Goal: Information Seeking & Learning: Learn about a topic

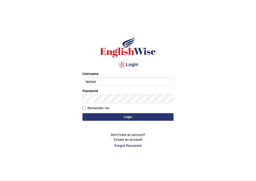
type input "larisse"
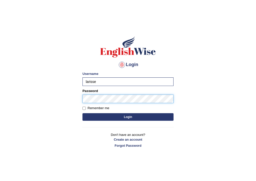
click at [96, 39] on h1 at bounding box center [127, 47] width 91 height 23
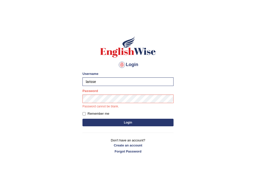
click at [120, 122] on button "Login" at bounding box center [127, 123] width 91 height 8
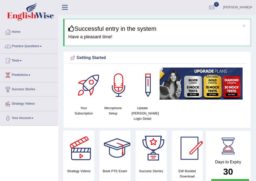
click at [36, 50] on link "Practice Questions" at bounding box center [29, 45] width 58 height 13
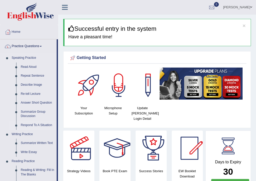
click at [26, 125] on link "Respond To A Situation" at bounding box center [37, 125] width 38 height 9
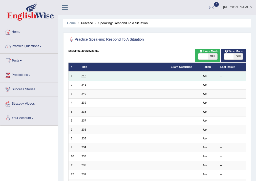
click at [85, 75] on link "242" at bounding box center [83, 76] width 5 height 3
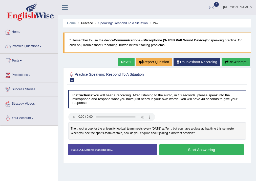
click at [181, 149] on button "Start Answering" at bounding box center [201, 149] width 84 height 11
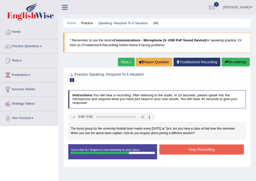
click at [181, 149] on button "Stop Recording" at bounding box center [201, 150] width 84 height 10
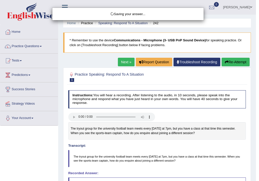
click at [146, 147] on div "Saving your answer..." at bounding box center [129, 90] width 259 height 181
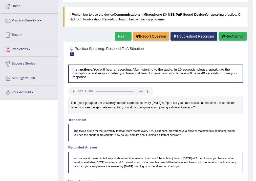
scroll to position [6, 0]
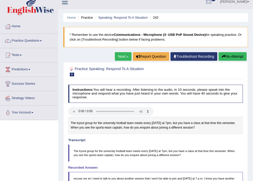
click at [124, 55] on link "Next »" at bounding box center [123, 56] width 17 height 9
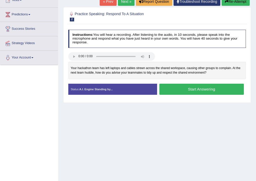
click at [194, 90] on button "Start Answering" at bounding box center [201, 89] width 84 height 11
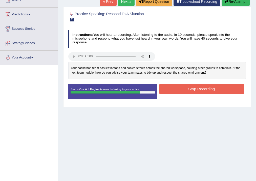
click at [215, 85] on button "Stop Recording" at bounding box center [201, 89] width 84 height 10
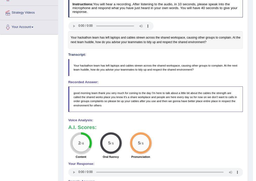
scroll to position [10, 0]
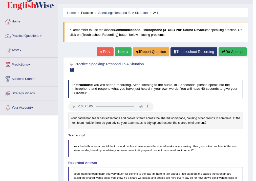
click at [121, 51] on link "Next »" at bounding box center [123, 51] width 17 height 9
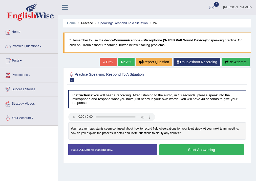
click at [180, 150] on button "Start Answering" at bounding box center [201, 149] width 84 height 11
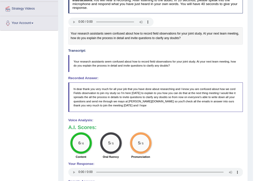
scroll to position [35, 0]
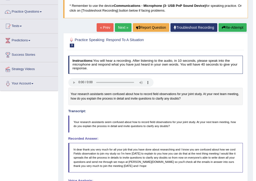
click at [116, 27] on link "Next »" at bounding box center [123, 27] width 17 height 9
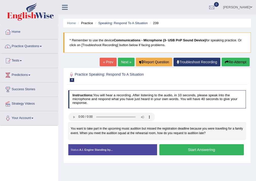
click at [176, 149] on button "Start Answering" at bounding box center [201, 149] width 84 height 11
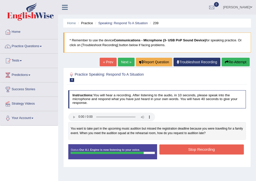
click at [201, 150] on button "Stop Recording" at bounding box center [201, 150] width 84 height 10
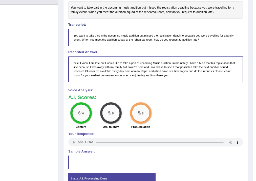
scroll to position [40, 0]
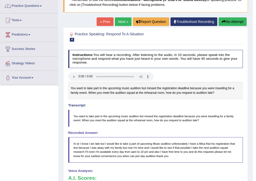
click at [122, 22] on link "Next »" at bounding box center [123, 21] width 17 height 9
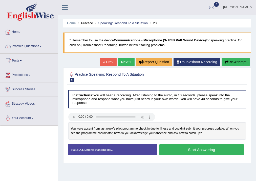
click at [185, 149] on button "Start Answering" at bounding box center [201, 149] width 84 height 11
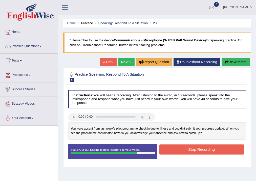
click at [199, 150] on button "Stop Recording" at bounding box center [201, 150] width 84 height 10
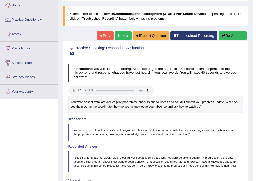
scroll to position [6, 0]
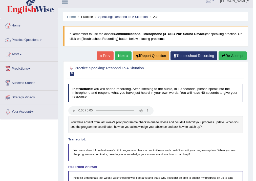
click at [122, 54] on link "Next »" at bounding box center [123, 56] width 17 height 9
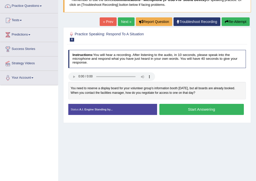
click at [181, 109] on button "Start Answering" at bounding box center [201, 109] width 84 height 11
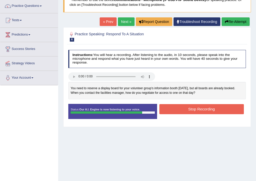
click at [178, 110] on button "Stop Recording" at bounding box center [201, 109] width 84 height 10
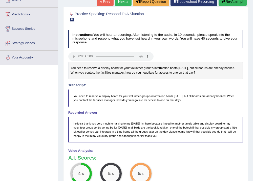
scroll to position [40, 0]
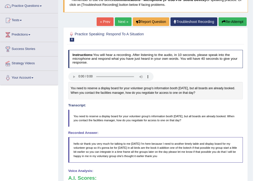
click at [124, 21] on link "Next »" at bounding box center [123, 21] width 17 height 9
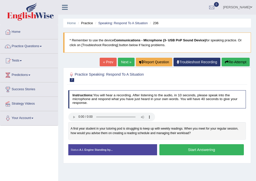
click at [217, 150] on button "Start Answering" at bounding box center [201, 149] width 84 height 11
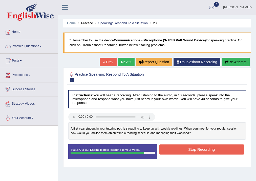
click at [206, 151] on button "Stop Recording" at bounding box center [201, 150] width 84 height 10
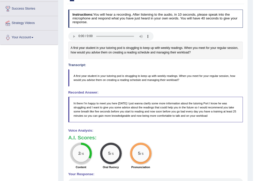
scroll to position [20, 0]
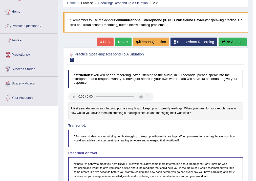
click at [121, 42] on link "Next »" at bounding box center [123, 42] width 17 height 9
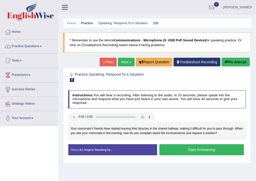
click at [179, 147] on button "Start Answering" at bounding box center [201, 149] width 84 height 11
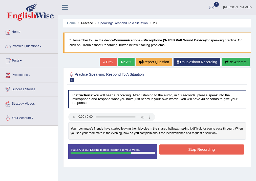
click at [199, 147] on button "Stop Recording" at bounding box center [201, 150] width 84 height 10
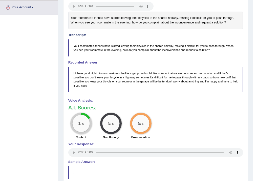
scroll to position [50, 0]
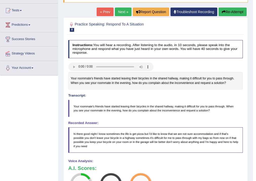
click at [120, 12] on link "Next »" at bounding box center [123, 12] width 17 height 9
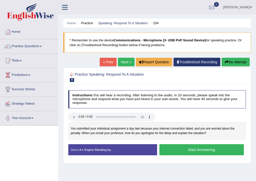
click at [190, 151] on button "Start Answering" at bounding box center [201, 149] width 84 height 11
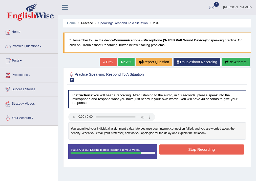
click at [189, 149] on button "Stop Recording" at bounding box center [201, 150] width 84 height 10
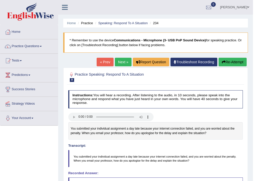
click at [118, 61] on link "Next »" at bounding box center [123, 62] width 17 height 9
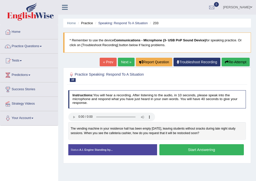
click at [205, 149] on button "Start Answering" at bounding box center [201, 149] width 84 height 11
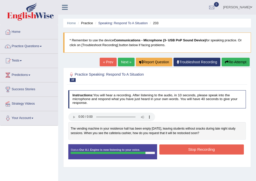
click at [194, 149] on button "Stop Recording" at bounding box center [201, 150] width 84 height 10
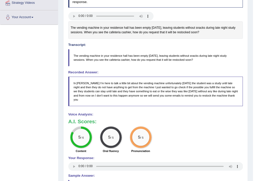
scroll to position [20, 0]
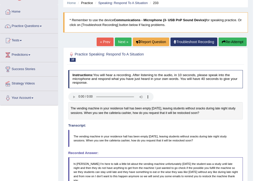
click at [120, 41] on link "Next »" at bounding box center [123, 42] width 17 height 9
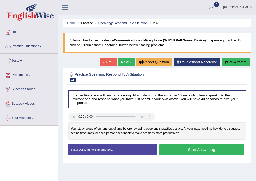
click at [198, 152] on button "Start Answering" at bounding box center [201, 149] width 84 height 11
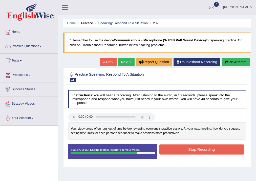
click at [179, 149] on button "Stop Recording" at bounding box center [201, 150] width 84 height 10
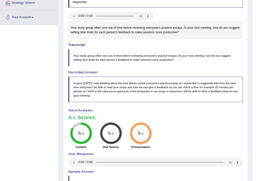
scroll to position [20, 0]
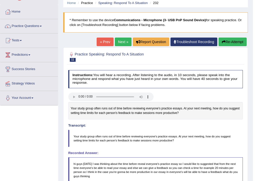
click at [115, 40] on link "Next »" at bounding box center [123, 42] width 17 height 9
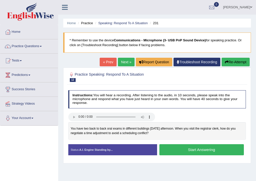
click at [184, 149] on button "Start Answering" at bounding box center [201, 149] width 84 height 11
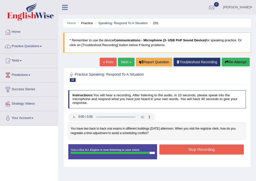
click at [196, 149] on button "Stop Recording" at bounding box center [201, 150] width 84 height 10
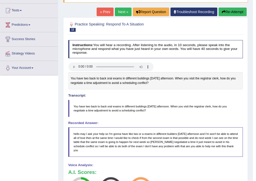
scroll to position [10, 0]
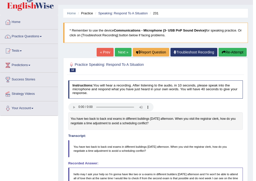
click at [121, 55] on link "Next »" at bounding box center [123, 52] width 17 height 9
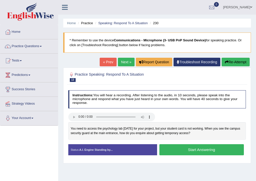
click at [196, 147] on button "Start Answering" at bounding box center [201, 149] width 84 height 11
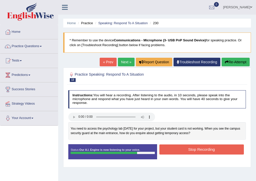
click at [181, 148] on button "Stop Recording" at bounding box center [201, 150] width 84 height 10
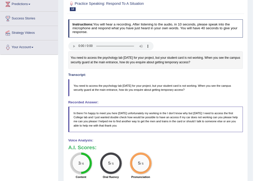
scroll to position [10, 0]
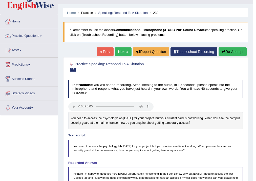
click at [121, 51] on link "Next »" at bounding box center [123, 51] width 17 height 9
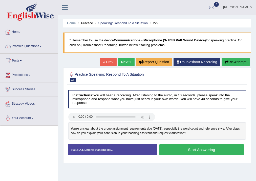
click at [179, 147] on button "Start Answering" at bounding box center [201, 149] width 84 height 11
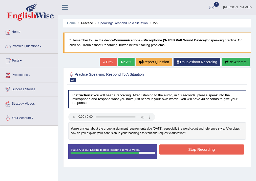
click at [182, 149] on button "Stop Recording" at bounding box center [201, 150] width 84 height 10
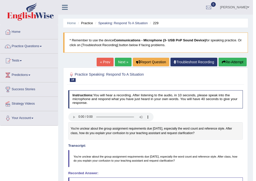
click at [122, 61] on link "Next »" at bounding box center [123, 62] width 17 height 9
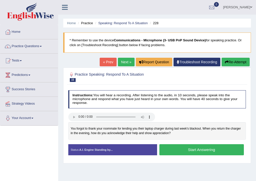
click at [184, 147] on button "Start Answering" at bounding box center [201, 149] width 84 height 11
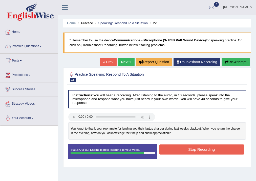
click at [182, 147] on button "Stop Recording" at bounding box center [201, 150] width 84 height 10
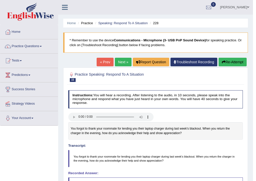
click at [121, 60] on link "Next »" at bounding box center [123, 62] width 17 height 9
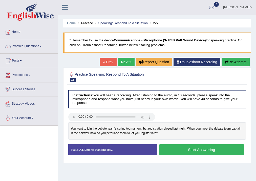
click at [187, 149] on button "Start Answering" at bounding box center [201, 149] width 84 height 11
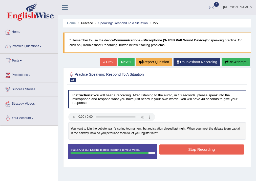
click at [187, 150] on button "Stop Recording" at bounding box center [201, 150] width 84 height 10
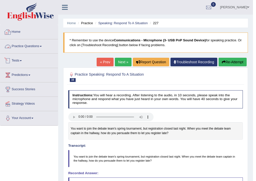
click at [28, 48] on link "Practice Questions" at bounding box center [29, 45] width 58 height 13
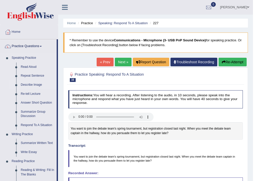
click at [38, 84] on link "Describe Image" at bounding box center [37, 85] width 38 height 9
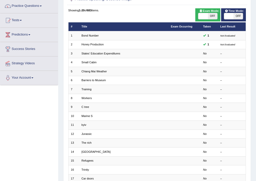
scroll to position [20, 0]
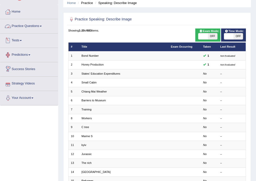
click at [33, 25] on link "Practice Questions" at bounding box center [29, 25] width 58 height 13
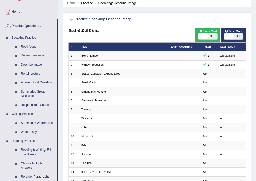
click at [28, 92] on link "Summarize Group Discussion" at bounding box center [37, 93] width 38 height 13
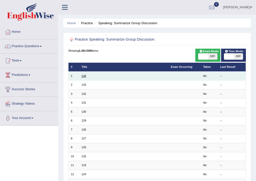
click at [84, 77] on link "134" at bounding box center [83, 76] width 5 height 3
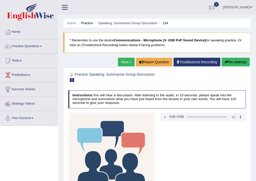
click at [128, 62] on link "Next »" at bounding box center [126, 62] width 17 height 9
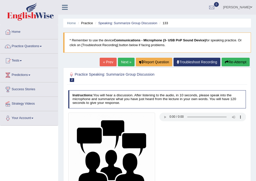
scroll to position [61, 0]
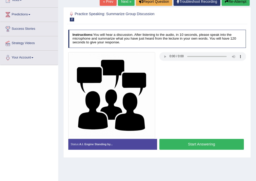
click at [192, 144] on button "Start Answering" at bounding box center [201, 144] width 84 height 11
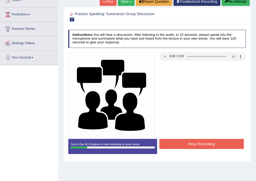
click at [180, 140] on button "Stop Recording" at bounding box center [201, 144] width 84 height 10
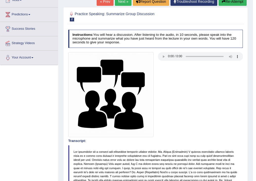
scroll to position [0, 0]
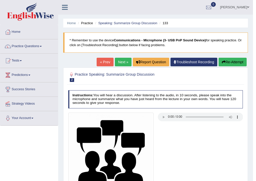
click at [119, 59] on link "Next »" at bounding box center [123, 62] width 17 height 9
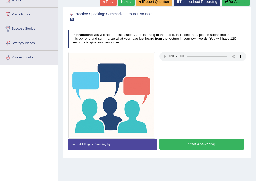
scroll to position [81, 0]
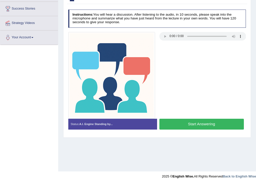
click at [187, 121] on button "Start Answering" at bounding box center [201, 124] width 84 height 11
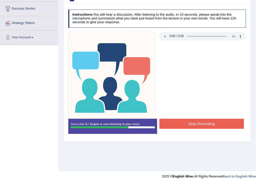
click at [191, 126] on button "Stop Recording" at bounding box center [201, 124] width 84 height 10
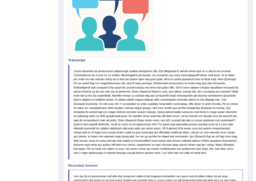
scroll to position [40, 0]
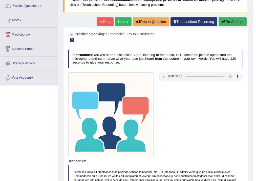
click at [118, 22] on link "Next »" at bounding box center [123, 21] width 17 height 9
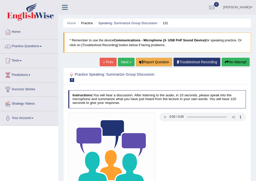
scroll to position [84, 0]
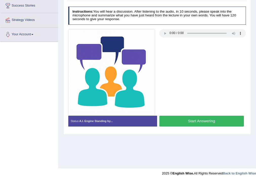
click at [192, 120] on button "Start Answering" at bounding box center [201, 121] width 84 height 11
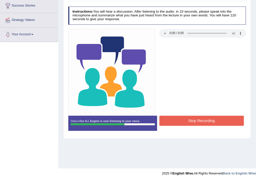
click at [191, 120] on button "Stop Recording" at bounding box center [201, 121] width 84 height 10
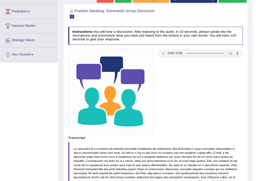
scroll to position [3, 0]
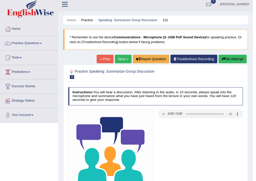
click at [119, 57] on link "Next »" at bounding box center [123, 59] width 17 height 9
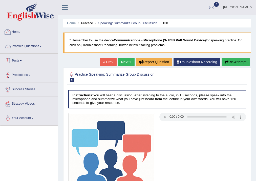
scroll to position [81, 0]
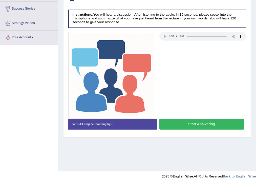
click at [207, 123] on button "Start Answering" at bounding box center [201, 124] width 84 height 11
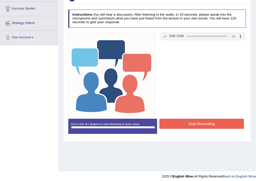
click at [207, 122] on button "Stop Recording" at bounding box center [201, 124] width 84 height 10
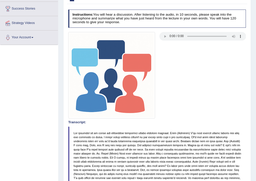
scroll to position [20, 0]
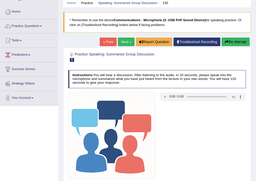
click at [126, 44] on link "Next »" at bounding box center [126, 42] width 17 height 9
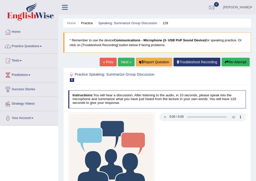
scroll to position [61, 0]
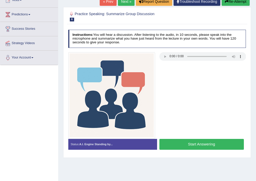
click at [205, 143] on button "Start Answering" at bounding box center [201, 144] width 84 height 11
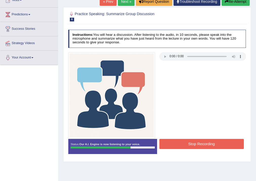
click at [221, 146] on button "Stop Recording" at bounding box center [201, 144] width 84 height 10
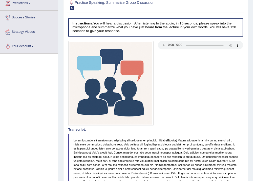
scroll to position [0, 0]
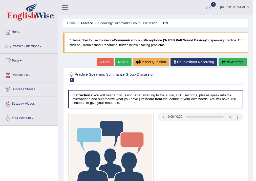
click at [123, 61] on link "Next »" at bounding box center [123, 62] width 17 height 9
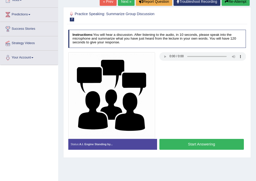
scroll to position [61, 0]
click at [209, 145] on button "Start Answering" at bounding box center [201, 144] width 84 height 11
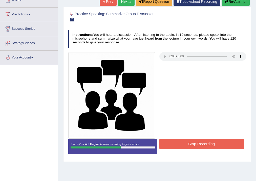
click at [209, 144] on button "Stop Recording" at bounding box center [201, 144] width 84 height 10
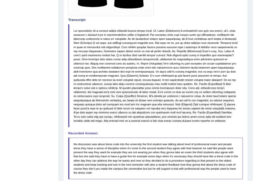
scroll to position [101, 0]
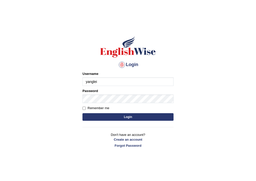
type input "yanglei"
click at [134, 87] on form "Please fix the following errors: Username yanglei Password Remember me Login" at bounding box center [127, 96] width 91 height 51
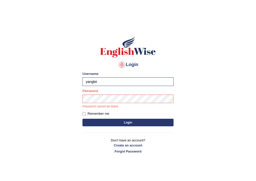
click at [137, 94] on div "Password Password cannot be blank." at bounding box center [127, 99] width 91 height 20
click at [82, 119] on button "Login" at bounding box center [127, 123] width 91 height 8
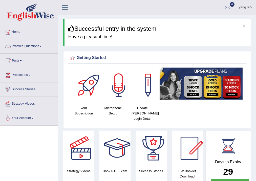
click at [33, 47] on link "Practice Questions" at bounding box center [29, 45] width 58 height 13
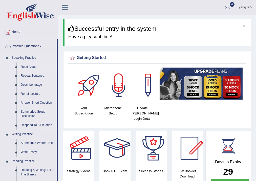
click at [27, 66] on link "Read Aloud" at bounding box center [37, 67] width 38 height 9
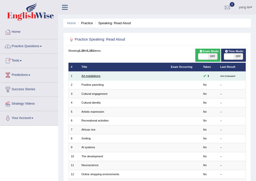
click at [86, 77] on link "Art installations" at bounding box center [90, 76] width 19 height 3
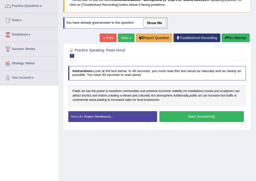
scroll to position [40, 0]
click at [193, 117] on button "Start Answering" at bounding box center [201, 116] width 84 height 11
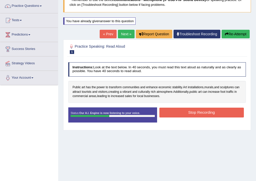
click at [199, 110] on button "Stop Recording" at bounding box center [201, 113] width 84 height 10
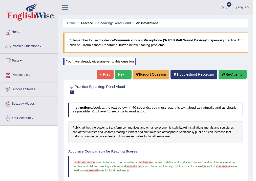
scroll to position [20, 0]
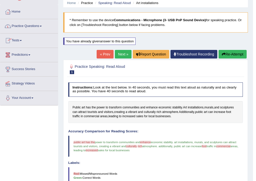
click at [32, 24] on link "Practice Questions" at bounding box center [29, 25] width 58 height 13
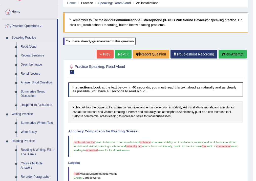
click at [30, 48] on link "Read Aloud" at bounding box center [37, 46] width 38 height 9
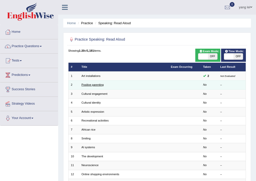
click at [102, 86] on link "Positive parenting" at bounding box center [92, 84] width 22 height 3
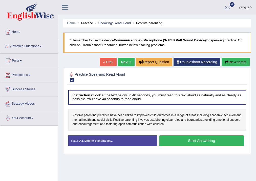
click at [100, 115] on span "practices" at bounding box center [103, 115] width 12 height 5
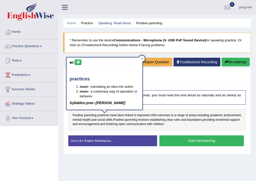
click at [76, 60] on button at bounding box center [78, 63] width 7 height 6
click at [141, 59] on icon at bounding box center [141, 58] width 3 height 3
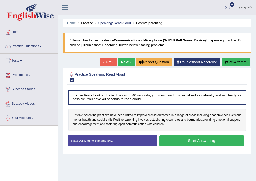
click at [79, 114] on span "Positive" at bounding box center [77, 115] width 11 height 5
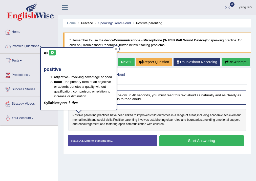
click at [54, 55] on button at bounding box center [52, 53] width 7 height 6
click at [92, 117] on span "parenting" at bounding box center [90, 115] width 13 height 5
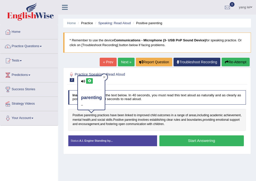
click at [89, 82] on button at bounding box center [89, 81] width 7 height 6
drag, startPoint x: 117, startPoint y: 109, endPoint x: 109, endPoint y: 113, distance: 9.0
click at [116, 109] on div "Positive parenting practices have been linked to improved child outcomes in a r…" at bounding box center [157, 120] width 178 height 22
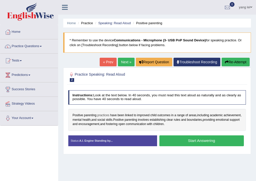
click at [106, 114] on span "practices" at bounding box center [103, 115] width 12 height 5
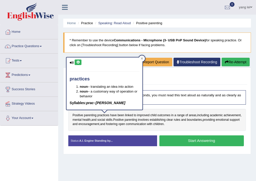
click at [79, 64] on button at bounding box center [78, 63] width 7 height 6
click at [89, 115] on span "parenting" at bounding box center [90, 115] width 13 height 5
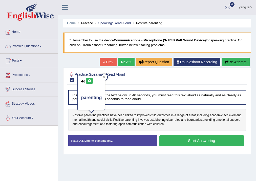
click at [89, 82] on icon at bounding box center [89, 81] width 4 height 3
click at [131, 84] on div "Practice Speaking: Read Aloud 2 Positive parenting" at bounding box center [157, 77] width 180 height 15
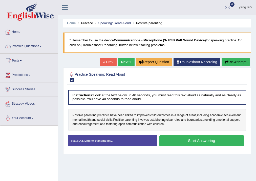
click at [106, 115] on span "practices" at bounding box center [103, 115] width 12 height 5
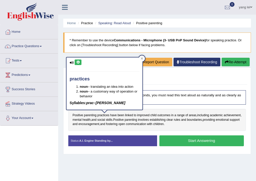
click at [79, 62] on icon at bounding box center [78, 62] width 4 height 3
click at [128, 116] on span "linked" at bounding box center [129, 115] width 8 height 5
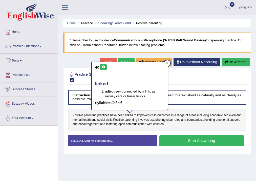
click at [105, 68] on button at bounding box center [103, 67] width 7 height 6
click at [189, 108] on div "Instructions: Look at the text below. In 40 seconds, you must read this text al…" at bounding box center [157, 120] width 180 height 64
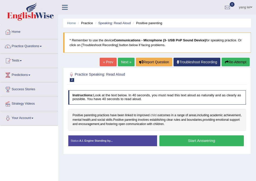
click at [154, 116] on span "child" at bounding box center [153, 115] width 6 height 5
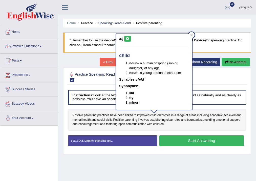
click at [126, 38] on icon at bounding box center [128, 38] width 4 height 3
click at [201, 109] on div "Positive parenting practices have been linked to improved child outcomes in a r…" at bounding box center [157, 120] width 178 height 22
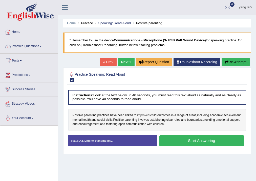
click at [146, 115] on span "improved" at bounding box center [143, 115] width 12 height 5
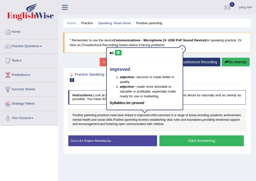
click at [119, 54] on button at bounding box center [118, 53] width 7 height 6
click at [206, 108] on div "Instructions: Look at the text below. In 40 seconds, you must read this text al…" at bounding box center [157, 120] width 180 height 64
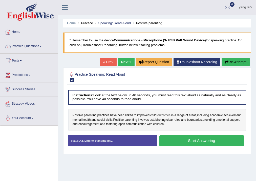
click at [168, 115] on span "outcomes" at bounding box center [163, 115] width 13 height 5
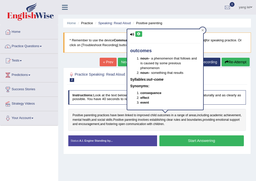
click at [137, 35] on button at bounding box center [138, 34] width 7 height 6
click at [139, 33] on icon at bounding box center [139, 34] width 4 height 3
click at [56, 105] on link "Strategy Videos" at bounding box center [29, 103] width 58 height 13
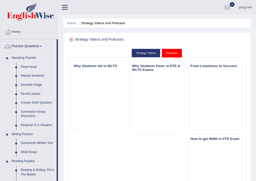
click at [32, 65] on link "Read Aloud" at bounding box center [37, 67] width 38 height 9
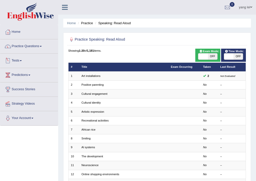
click at [93, 85] on link "Positive parenting" at bounding box center [92, 84] width 22 height 3
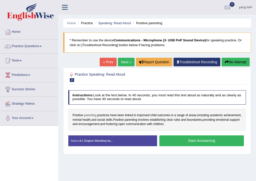
click at [89, 116] on span "parenting" at bounding box center [90, 115] width 13 height 5
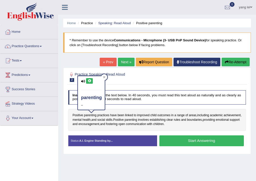
click at [90, 82] on icon at bounding box center [89, 81] width 4 height 3
click at [80, 115] on span "Positive" at bounding box center [77, 115] width 11 height 5
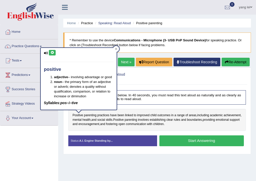
click at [53, 53] on icon at bounding box center [52, 52] width 4 height 3
click at [107, 115] on span "practices" at bounding box center [103, 115] width 12 height 5
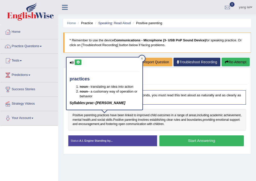
click at [80, 63] on button at bounding box center [78, 63] width 7 height 6
click at [130, 115] on span "linked" at bounding box center [129, 115] width 8 height 5
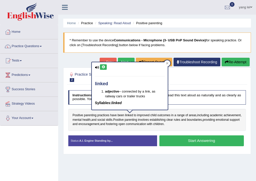
click at [102, 67] on icon at bounding box center [103, 67] width 4 height 3
click at [141, 129] on div "Positive parenting practices have been linked to improved child outcomes in a r…" at bounding box center [157, 120] width 178 height 22
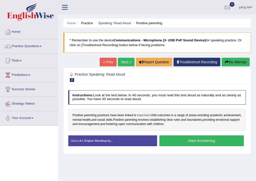
click at [147, 116] on span "improved" at bounding box center [143, 115] width 12 height 5
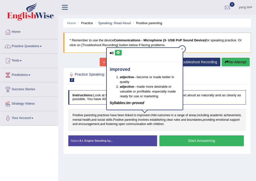
click at [120, 55] on button at bounding box center [118, 53] width 7 height 6
click at [188, 128] on div "Positive parenting practices have been linked to improved child outcomes in a r…" at bounding box center [157, 120] width 178 height 22
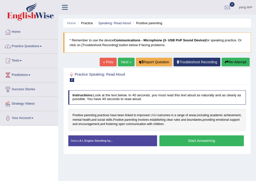
click at [153, 114] on span "child" at bounding box center [153, 115] width 6 height 5
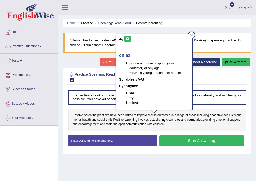
click at [127, 38] on icon at bounding box center [128, 38] width 4 height 3
click at [148, 132] on div "Instructions: Look at the text below. In 40 seconds, you must read this text al…" at bounding box center [157, 120] width 180 height 64
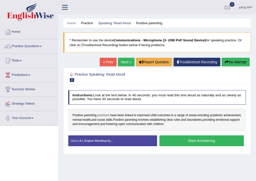
click at [104, 115] on span "practices" at bounding box center [103, 115] width 12 height 5
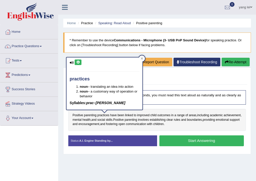
click at [78, 62] on icon at bounding box center [78, 62] width 4 height 3
click at [61, 122] on div "Home Practice Speaking: Read Aloud Positive parenting * Remember to use the dev…" at bounding box center [156, 126] width 197 height 253
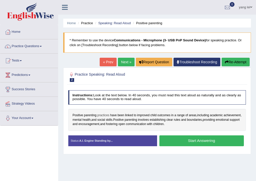
click at [106, 116] on span "practices" at bounding box center [103, 115] width 12 height 5
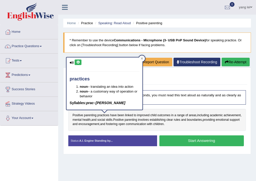
click at [78, 62] on icon at bounding box center [78, 62] width 4 height 3
click at [69, 121] on div "Positive parenting practices have been linked to improved child outcomes in a r…" at bounding box center [157, 120] width 178 height 22
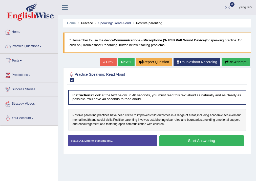
click at [127, 115] on span "linked" at bounding box center [129, 115] width 8 height 5
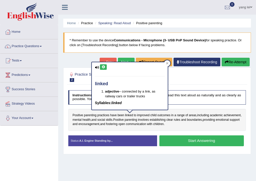
click at [103, 67] on icon at bounding box center [103, 67] width 4 height 3
click at [190, 125] on div "Positive parenting practices have been linked to improved child outcomes in a r…" at bounding box center [157, 120] width 178 height 22
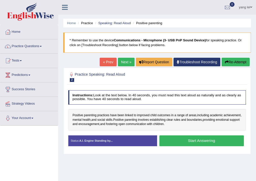
click at [191, 142] on button "Start Answering" at bounding box center [201, 141] width 84 height 11
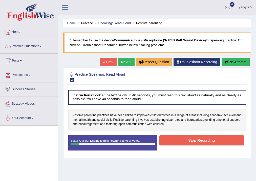
click at [180, 139] on button "Stop Recording" at bounding box center [201, 141] width 84 height 10
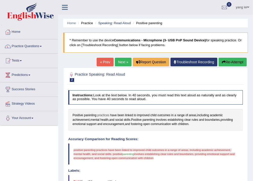
click at [104, 115] on span "practices" at bounding box center [103, 115] width 12 height 5
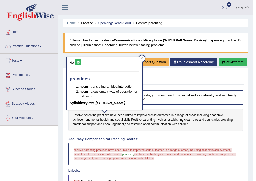
click at [80, 63] on button at bounding box center [78, 63] width 7 height 6
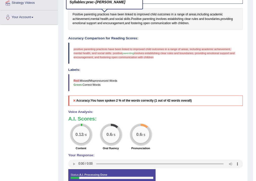
scroll to position [20, 0]
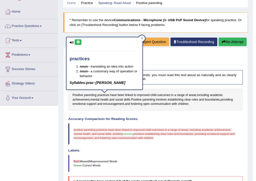
click at [185, 113] on div "Instructions: Look at the text below. In 40 seconds, you must read this text al…" at bounding box center [155, 169] width 177 height 203
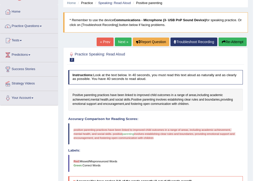
click at [233, 41] on button "Re-Attempt" at bounding box center [232, 42] width 28 height 9
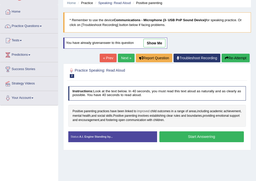
click at [140, 110] on span "improved" at bounding box center [143, 111] width 12 height 5
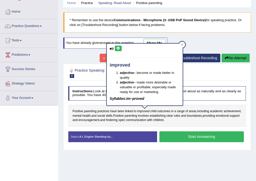
click at [118, 48] on icon at bounding box center [118, 48] width 4 height 3
click at [193, 122] on div "Positive parenting practices have been linked to improved child outcomes in a r…" at bounding box center [157, 116] width 178 height 22
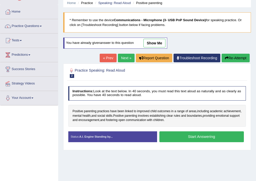
click at [214, 135] on button "Start Answering" at bounding box center [201, 137] width 84 height 11
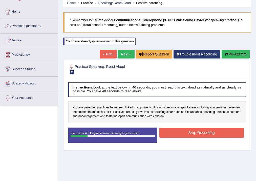
click at [188, 130] on button "Stop Recording" at bounding box center [201, 133] width 84 height 10
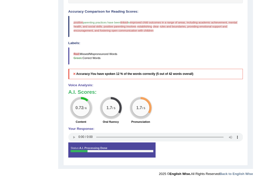
scroll to position [59, 0]
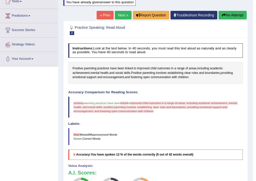
click at [230, 15] on button "Re-Attempt" at bounding box center [232, 15] width 28 height 9
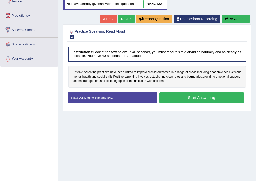
click at [78, 72] on span "Positive" at bounding box center [77, 72] width 11 height 5
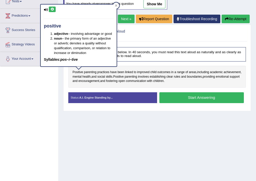
click at [52, 9] on icon at bounding box center [52, 9] width 4 height 3
click at [131, 71] on span "linked" at bounding box center [129, 72] width 8 height 5
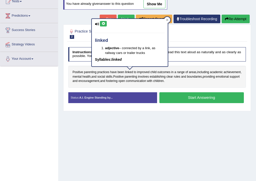
click at [102, 26] on button at bounding box center [103, 24] width 7 height 6
click at [137, 85] on div "Positive parenting practices have been linked to improved child outcomes in a r…" at bounding box center [157, 77] width 178 height 22
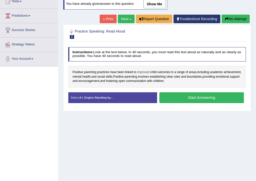
click at [141, 73] on span "improved" at bounding box center [143, 72] width 12 height 5
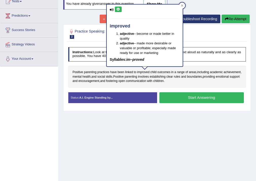
click at [119, 11] on button at bounding box center [118, 10] width 7 height 6
click at [140, 115] on div "Home Practice Speaking: Read Aloud Positive parenting * Remember to use the dev…" at bounding box center [156, 67] width 197 height 253
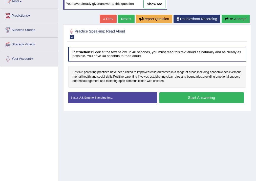
click at [78, 73] on span "Positive" at bounding box center [77, 72] width 11 height 5
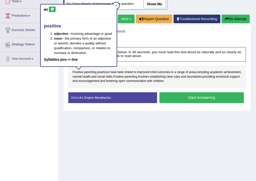
click at [53, 10] on icon at bounding box center [52, 9] width 4 height 3
click at [169, 121] on div "Home Practice Speaking: Read Aloud Positive parenting * Remember to use the dev…" at bounding box center [156, 67] width 197 height 253
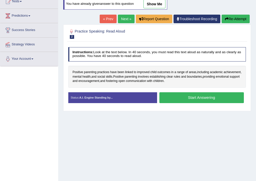
click at [191, 96] on button "Start Answering" at bounding box center [201, 97] width 84 height 11
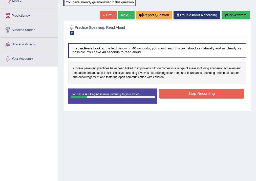
click at [181, 92] on button "Stop Recording" at bounding box center [201, 94] width 84 height 10
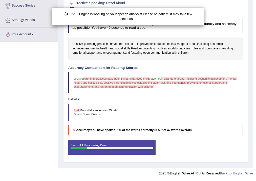
scroll to position [43, 0]
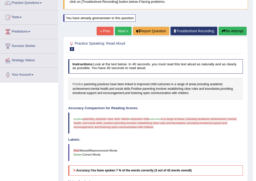
click at [77, 83] on span "Positive" at bounding box center [77, 84] width 11 height 5
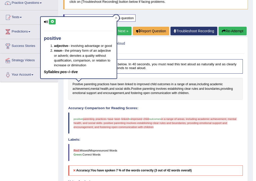
click at [53, 23] on button at bounding box center [52, 22] width 7 height 6
click at [93, 120] on span "parenting" at bounding box center [89, 119] width 12 height 3
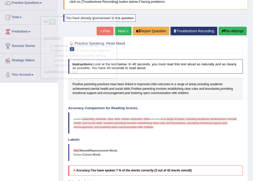
click at [93, 118] on span "parenting" at bounding box center [89, 119] width 12 height 3
click at [88, 118] on span "parenting" at bounding box center [89, 119] width 12 height 3
click at [90, 83] on span "parenting" at bounding box center [90, 84] width 13 height 5
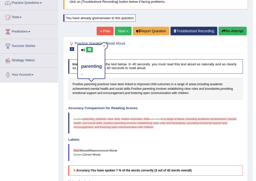
click at [91, 51] on button at bounding box center [89, 50] width 7 height 6
click at [156, 104] on div "Instructions: Look at the text below. In 40 seconds, you must read this text al…" at bounding box center [155, 158] width 177 height 203
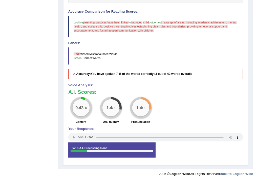
scroll to position [0, 0]
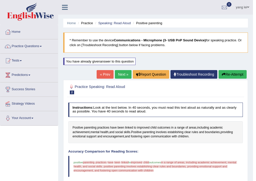
click at [104, 73] on link "« Prev" at bounding box center [104, 74] width 17 height 9
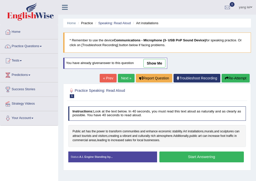
click at [125, 79] on link "Next »" at bounding box center [126, 78] width 17 height 9
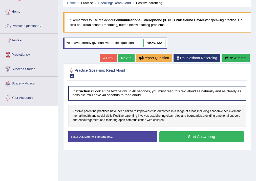
click at [184, 136] on button "Start Answering" at bounding box center [201, 137] width 84 height 11
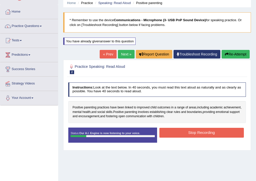
click at [190, 131] on button "Stop Recording" at bounding box center [201, 133] width 84 height 10
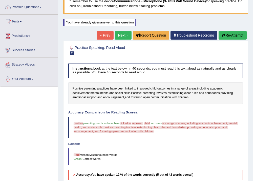
scroll to position [19, 0]
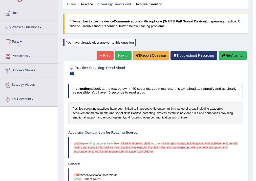
click at [235, 57] on button "Re-Attempt" at bounding box center [232, 55] width 28 height 9
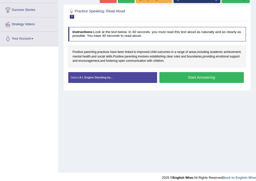
click at [213, 78] on button "Start Answering" at bounding box center [201, 77] width 84 height 11
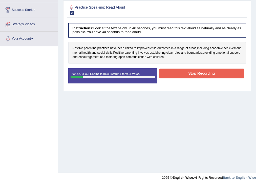
click at [207, 74] on button "Stop Recording" at bounding box center [201, 74] width 84 height 10
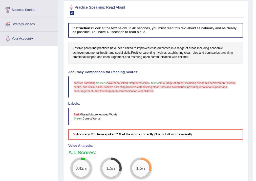
scroll to position [19, 0]
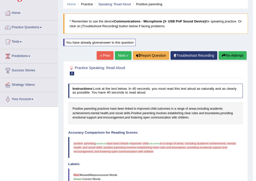
click at [231, 52] on button "Re-Attempt" at bounding box center [232, 55] width 28 height 9
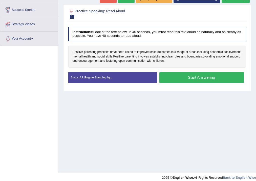
click at [209, 79] on button "Start Answering" at bounding box center [201, 77] width 84 height 11
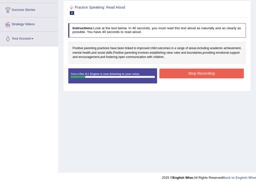
click at [179, 73] on button "Stop Recording" at bounding box center [201, 74] width 84 height 10
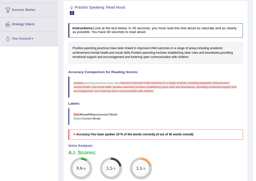
scroll to position [59, 0]
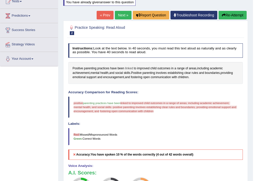
click at [131, 67] on span "linked" at bounding box center [129, 68] width 8 height 5
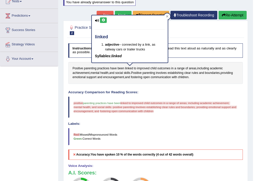
click at [103, 19] on icon at bounding box center [103, 20] width 4 height 3
click at [155, 94] on div "Accuracy Comparison for Reading Scores: positive prostitute parenting practices…" at bounding box center [155, 125] width 175 height 69
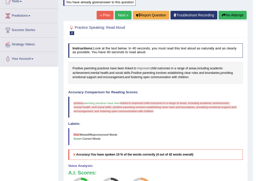
click at [144, 67] on span "improved" at bounding box center [143, 68] width 12 height 5
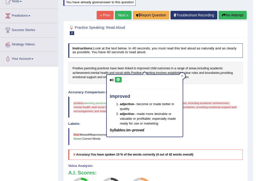
click at [119, 78] on button at bounding box center [118, 80] width 7 height 6
click at [120, 82] on button at bounding box center [118, 80] width 7 height 6
click at [118, 81] on icon at bounding box center [118, 79] width 4 height 3
click at [121, 81] on button at bounding box center [118, 80] width 7 height 6
click at [119, 80] on icon at bounding box center [118, 79] width 4 height 3
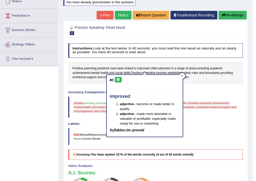
click at [202, 86] on div "Instructions: Look at the text below. In 40 seconds, you must read this text al…" at bounding box center [155, 142] width 177 height 203
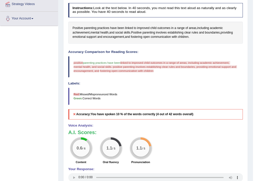
scroll to position [39, 0]
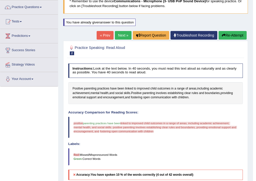
click at [228, 36] on button "Re-Attempt" at bounding box center [232, 35] width 28 height 9
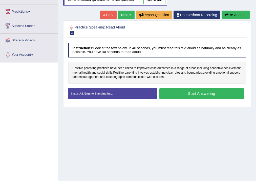
click at [204, 95] on button "Start Answering" at bounding box center [201, 93] width 84 height 11
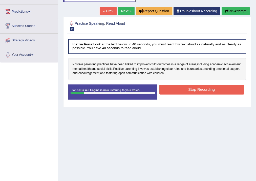
click at [192, 89] on button "Stop Recording" at bounding box center [201, 90] width 84 height 10
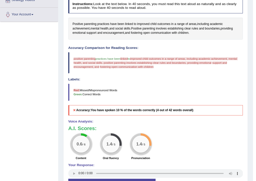
scroll to position [43, 0]
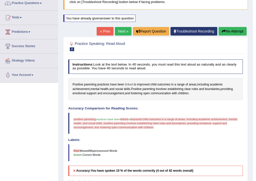
click at [130, 84] on span "linked" at bounding box center [129, 85] width 8 height 5
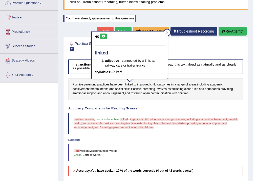
click at [103, 35] on icon at bounding box center [103, 36] width 4 height 3
click at [176, 105] on div "Created with Highcharts 7.1.2 Great Too slow Too fast Time Speech pace meter: 0…" at bounding box center [199, 105] width 89 height 0
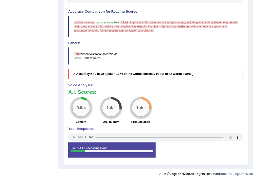
scroll to position [0, 0]
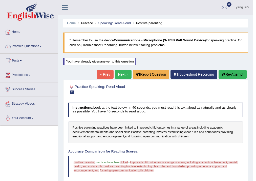
click at [71, 86] on div at bounding box center [71, 87] width 7 height 7
click at [71, 87] on div at bounding box center [71, 87] width 7 height 7
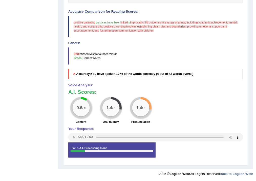
scroll to position [59, 0]
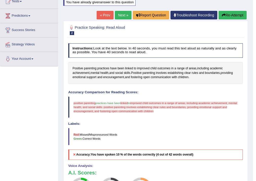
click at [232, 16] on button "Re-Attempt" at bounding box center [232, 15] width 28 height 9
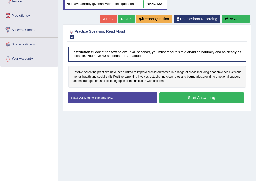
click at [108, 96] on strong "A.I. Engine Standing by..." at bounding box center [95, 97] width 33 height 3
click at [107, 97] on strong "A.I. Engine Standing by..." at bounding box center [95, 97] width 33 height 3
click at [115, 96] on div "Status: A.I. Engine Standing by..." at bounding box center [112, 97] width 89 height 11
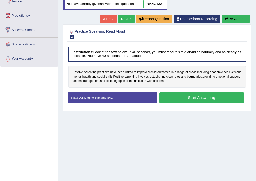
click at [135, 99] on div "Status: A.I. Engine Standing by..." at bounding box center [112, 97] width 89 height 11
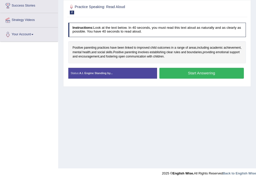
scroll to position [23, 0]
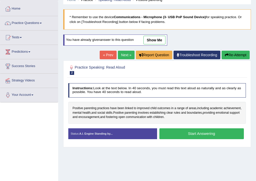
click at [175, 134] on button "Start Answering" at bounding box center [201, 134] width 84 height 11
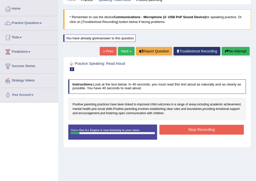
click at [195, 130] on button "Stop Recording" at bounding box center [201, 130] width 84 height 10
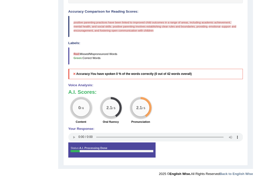
scroll to position [19, 0]
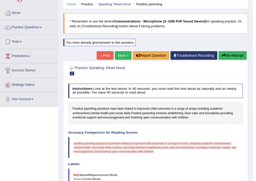
click at [227, 52] on button "Re-Attempt" at bounding box center [232, 55] width 28 height 9
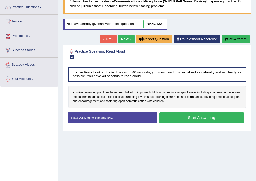
click at [184, 120] on button "Start Answering" at bounding box center [201, 118] width 84 height 11
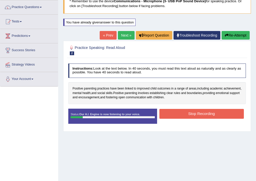
click at [182, 110] on button "Stop Recording" at bounding box center [201, 114] width 84 height 10
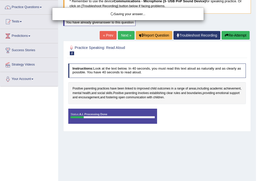
click at [142, 89] on div "Saving your answer..." at bounding box center [129, 90] width 259 height 181
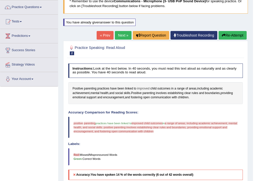
click at [145, 87] on span "improved" at bounding box center [143, 89] width 12 height 5
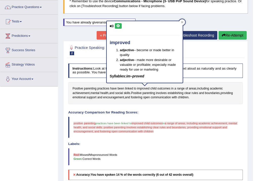
click at [118, 26] on icon at bounding box center [118, 25] width 4 height 3
click at [152, 112] on h4 "Accuracy Comparison for Reading Scores:" at bounding box center [155, 113] width 175 height 4
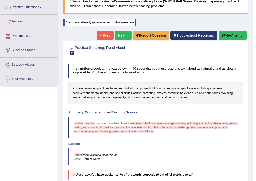
click at [130, 89] on span "linked" at bounding box center [129, 89] width 8 height 5
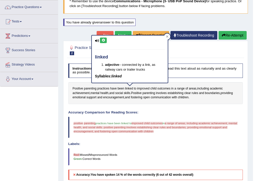
click at [160, 113] on h4 "Accuracy Comparison for Reading Scores:" at bounding box center [155, 113] width 175 height 4
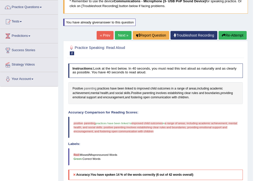
click at [87, 88] on span "parenting" at bounding box center [90, 89] width 13 height 5
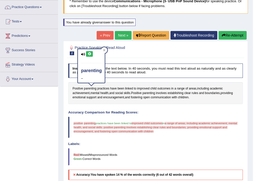
click at [88, 53] on icon at bounding box center [89, 54] width 4 height 3
click at [77, 88] on span "Positive" at bounding box center [77, 89] width 11 height 5
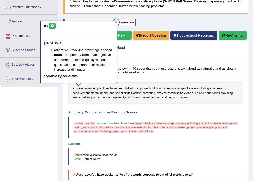
click at [53, 27] on icon at bounding box center [52, 25] width 4 height 3
click at [156, 109] on div "Instructions: Look at the text below. In 40 seconds, you must read this text al…" at bounding box center [155, 162] width 177 height 203
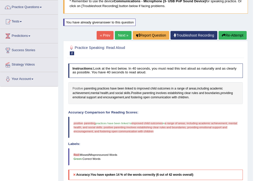
click at [80, 88] on span "Positive" at bounding box center [77, 89] width 11 height 5
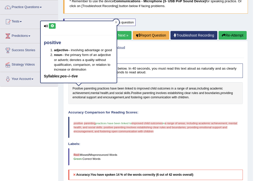
click at [52, 27] on icon at bounding box center [52, 25] width 4 height 3
click at [239, 34] on button "Re-Attempt" at bounding box center [232, 35] width 28 height 9
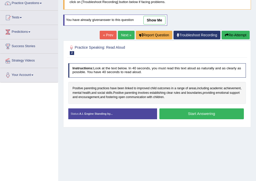
click at [195, 117] on button "Start Answering" at bounding box center [201, 114] width 84 height 11
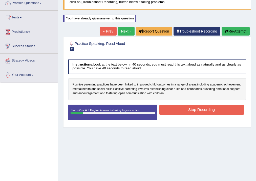
click at [198, 110] on button "Stop Recording" at bounding box center [201, 110] width 84 height 10
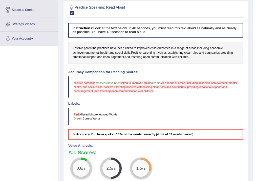
scroll to position [59, 0]
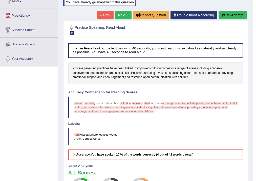
click at [244, 16] on button "Re-Attempt" at bounding box center [232, 15] width 28 height 9
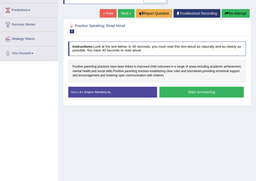
scroll to position [59, 0]
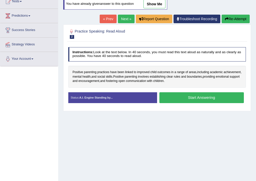
click at [198, 97] on button "Start Answering" at bounding box center [201, 97] width 84 height 11
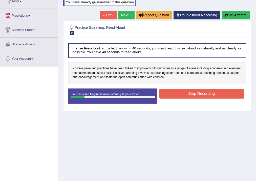
click at [200, 94] on button "Stop Recording" at bounding box center [201, 94] width 84 height 10
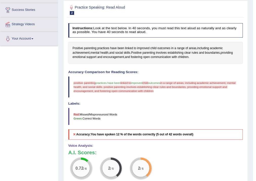
scroll to position [19, 0]
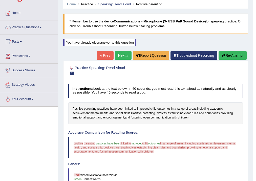
click at [235, 52] on button "Re-Attempt" at bounding box center [232, 55] width 28 height 9
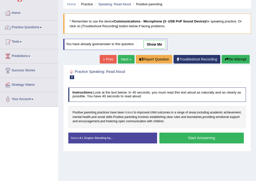
click at [127, 111] on span "linked" at bounding box center [129, 113] width 8 height 5
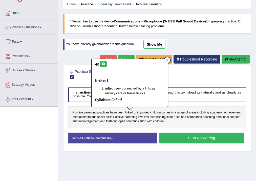
click at [102, 66] on button at bounding box center [103, 64] width 7 height 6
click at [191, 161] on div "Home Practice Speaking: Read Aloud Positive parenting * Remember to use the dev…" at bounding box center [156, 107] width 197 height 253
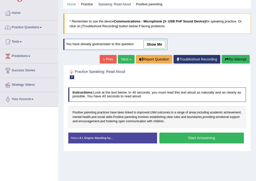
click at [191, 136] on button "Start Answering" at bounding box center [201, 138] width 84 height 11
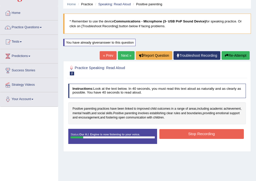
click at [191, 133] on button "Stop Recording" at bounding box center [201, 134] width 84 height 10
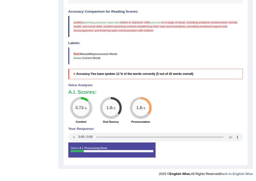
scroll to position [39, 0]
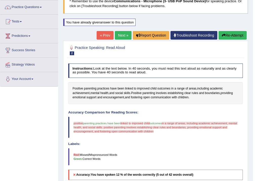
click at [227, 35] on button "Re-Attempt" at bounding box center [232, 35] width 28 height 9
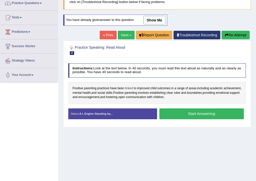
click at [130, 87] on span "linked" at bounding box center [129, 88] width 8 height 5
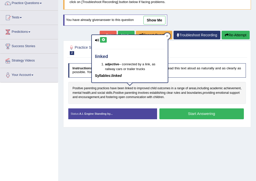
click at [102, 38] on icon at bounding box center [103, 39] width 4 height 3
click at [217, 112] on button "Start Answering" at bounding box center [201, 114] width 84 height 11
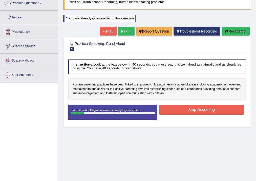
click at [203, 111] on button "Stop Recording" at bounding box center [201, 110] width 84 height 10
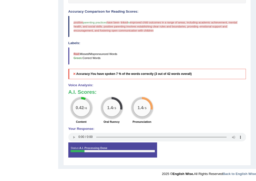
scroll to position [59, 0]
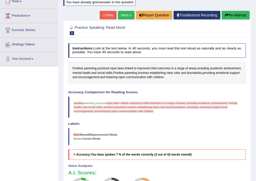
click at [234, 15] on button "Re-Attempt" at bounding box center [235, 15] width 28 height 9
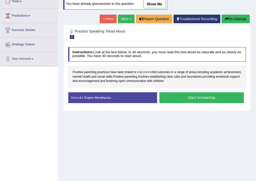
click at [142, 71] on span "improved" at bounding box center [143, 72] width 12 height 5
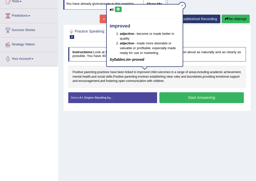
click at [115, 8] on button at bounding box center [118, 10] width 7 height 6
click at [142, 114] on div "Home Practice Speaking: Read Aloud Positive parenting * Remember to use the dev…" at bounding box center [156, 67] width 197 height 253
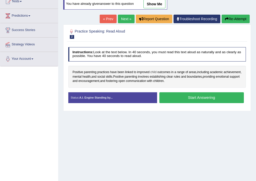
click at [155, 71] on span "child" at bounding box center [153, 72] width 6 height 5
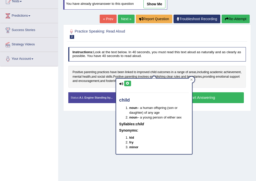
click at [126, 82] on icon at bounding box center [128, 83] width 4 height 3
click at [228, 125] on div "Home Practice Speaking: Read Aloud Positive parenting * Remember to use the dev…" at bounding box center [156, 67] width 197 height 253
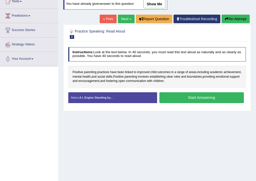
click at [190, 98] on button "Start Answering" at bounding box center [201, 97] width 84 height 11
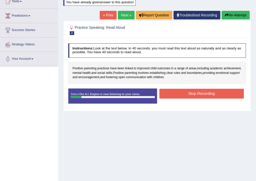
click at [183, 92] on button "Stop Recording" at bounding box center [201, 94] width 84 height 10
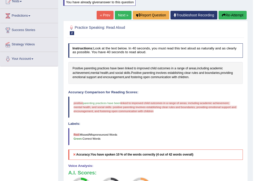
scroll to position [80, 0]
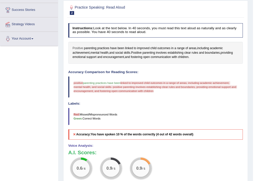
click at [79, 48] on span "Positive" at bounding box center [77, 48] width 11 height 5
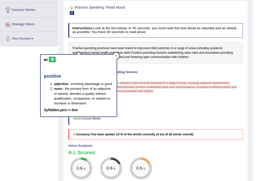
click at [53, 61] on button at bounding box center [52, 60] width 7 height 6
click at [154, 115] on blockquote "Red: Missed/Mispronounced Words Green: Correct Words" at bounding box center [155, 116] width 175 height 17
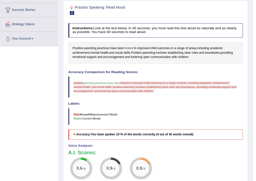
click at [129, 48] on span "linked" at bounding box center [129, 48] width 8 height 5
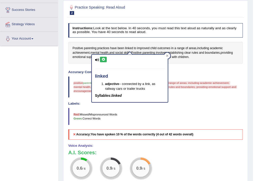
click at [103, 61] on button at bounding box center [103, 60] width 7 height 6
click at [149, 117] on blockquote "Red: Missed/Mispronounced Words Green: Correct Words" at bounding box center [155, 116] width 175 height 17
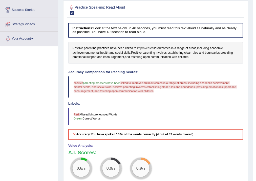
click at [145, 47] on span "improved" at bounding box center [143, 48] width 12 height 5
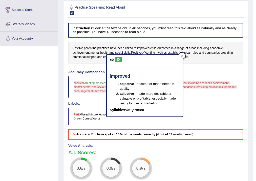
click at [119, 61] on button at bounding box center [118, 60] width 7 height 6
click at [203, 106] on div "Labels: Red: Missed/Mispronounced Words Green: Correct Words" at bounding box center [155, 113] width 175 height 23
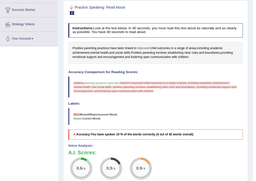
click at [142, 48] on span "improved" at bounding box center [143, 48] width 12 height 5
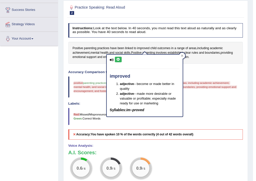
click at [119, 60] on icon at bounding box center [118, 59] width 4 height 3
drag, startPoint x: 204, startPoint y: 118, endPoint x: 204, endPoint y: 115, distance: 3.5
click at [204, 117] on blockquote "Red: Missed/Mispronounced Words Green: Correct Words" at bounding box center [155, 116] width 175 height 17
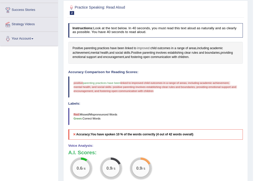
click at [146, 50] on span "improved" at bounding box center [143, 48] width 12 height 5
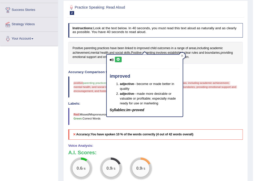
click at [118, 58] on icon at bounding box center [118, 59] width 4 height 3
click at [209, 106] on div "Labels: Red: Missed/Mispronounced Words Green: Correct Words" at bounding box center [155, 113] width 175 height 23
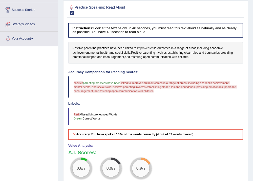
click at [144, 48] on span "improved" at bounding box center [143, 48] width 12 height 5
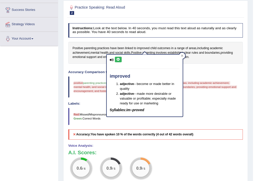
click at [120, 58] on button at bounding box center [118, 60] width 7 height 6
click at [206, 109] on blockquote "Red: Missed/Mispronounced Words Green: Correct Words" at bounding box center [155, 116] width 175 height 17
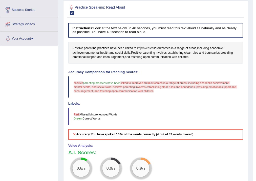
click at [142, 48] on span "improved" at bounding box center [143, 48] width 12 height 5
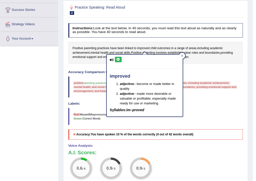
click at [118, 59] on icon at bounding box center [118, 59] width 4 height 3
click at [202, 103] on h4 "Labels:" at bounding box center [155, 104] width 175 height 4
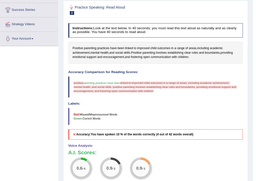
scroll to position [39, 0]
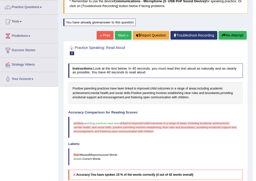
click at [228, 35] on button "Re-Attempt" at bounding box center [232, 35] width 28 height 9
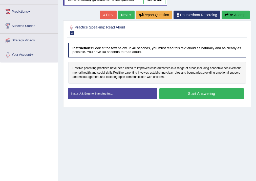
click at [206, 95] on button "Start Answering" at bounding box center [201, 93] width 84 height 11
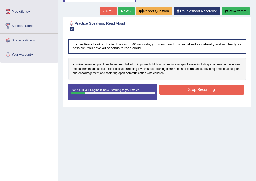
click at [202, 89] on button "Stop Recording" at bounding box center [201, 90] width 84 height 10
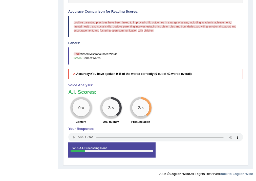
scroll to position [39, 0]
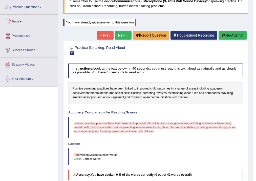
click at [236, 37] on button "Re-Attempt" at bounding box center [232, 35] width 28 height 9
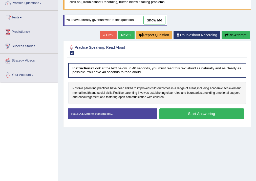
scroll to position [43, 0]
click at [199, 112] on button "Start Answering" at bounding box center [201, 114] width 84 height 11
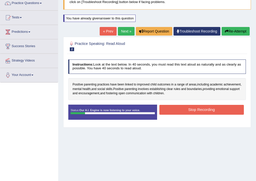
click at [200, 108] on button "Stop Recording" at bounding box center [201, 110] width 84 height 10
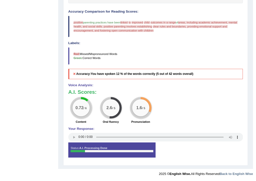
scroll to position [100, 0]
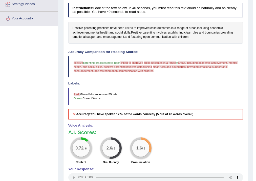
click at [127, 28] on span "linked" at bounding box center [129, 28] width 8 height 5
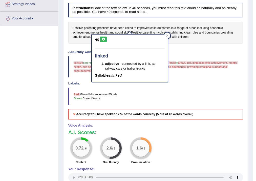
click at [103, 39] on icon at bounding box center [103, 39] width 4 height 3
click at [182, 91] on blockquote "Red: Missed/Mispronounced Words Green: Correct Words" at bounding box center [155, 96] width 175 height 17
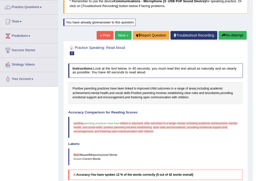
scroll to position [59, 0]
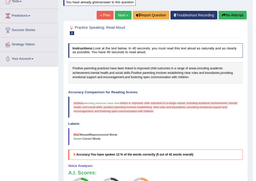
click at [229, 32] on div at bounding box center [155, 29] width 175 height 13
click at [237, 17] on button "Re-Attempt" at bounding box center [232, 15] width 28 height 9
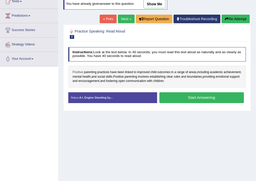
click at [77, 66] on div "Positive parenting practices have been linked to improved child outcomes in a r…" at bounding box center [157, 77] width 178 height 22
click at [77, 73] on span "Positive" at bounding box center [77, 72] width 11 height 5
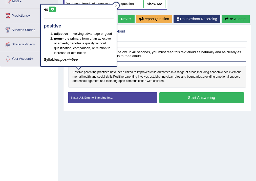
click at [55, 10] on button at bounding box center [52, 10] width 7 height 6
click at [120, 115] on div "Home Practice Speaking: Read Aloud Positive parenting * Remember to use the dev…" at bounding box center [156, 67] width 197 height 253
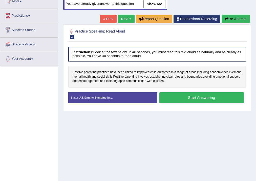
click at [197, 95] on button "Start Answering" at bounding box center [201, 97] width 84 height 11
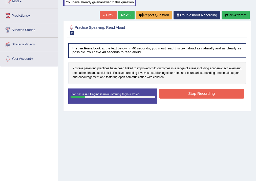
click at [197, 94] on button "Stop Recording" at bounding box center [201, 94] width 84 height 10
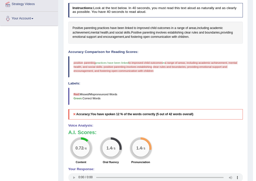
scroll to position [59, 0]
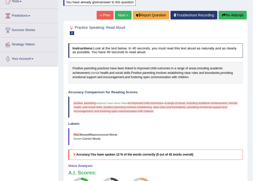
click at [95, 73] on span "mental" at bounding box center [94, 73] width 9 height 5
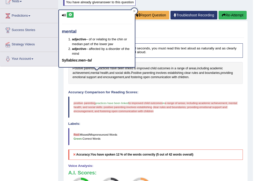
click at [70, 14] on icon at bounding box center [70, 14] width 4 height 3
click at [107, 73] on span "health" at bounding box center [104, 73] width 8 height 5
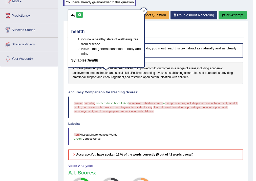
click at [80, 17] on button at bounding box center [79, 15] width 7 height 6
click at [167, 91] on h4 "Accuracy Comparison for Reading Scores:" at bounding box center [155, 93] width 175 height 4
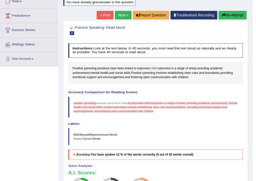
click at [152, 67] on span "child" at bounding box center [153, 68] width 6 height 5
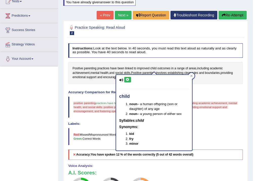
click at [128, 79] on icon at bounding box center [128, 79] width 4 height 3
click at [161, 60] on div "Instructions: Look at the text below. In 40 seconds, you must read this text al…" at bounding box center [155, 142] width 177 height 203
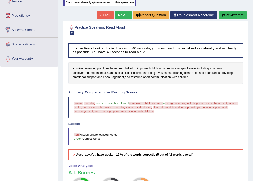
click at [216, 69] on span "academic" at bounding box center [216, 68] width 13 height 5
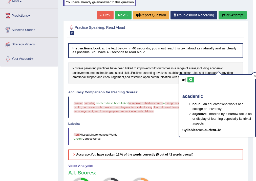
click at [192, 81] on icon at bounding box center [191, 79] width 4 height 3
click at [169, 86] on div "Instructions: Look at the text below. In 40 seconds, you must read this text al…" at bounding box center [155, 142] width 177 height 203
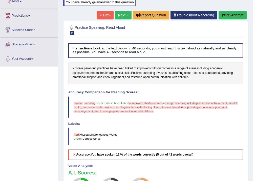
click at [87, 72] on span "achievement" at bounding box center [80, 73] width 17 height 5
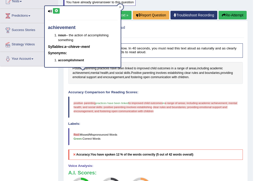
click at [59, 10] on button at bounding box center [56, 11] width 7 height 6
click at [157, 89] on div "Instructions: Look at the text below. In 40 seconds, you must read this text al…" at bounding box center [155, 142] width 177 height 203
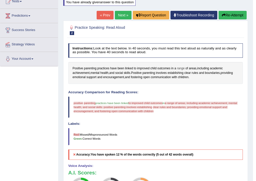
click at [179, 67] on span "range" at bounding box center [181, 68] width 8 height 5
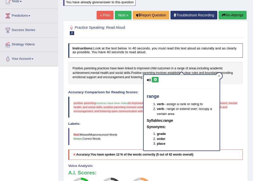
click at [157, 78] on button at bounding box center [155, 80] width 7 height 6
click at [128, 82] on div "Positive parenting practices have been linked to improved child outcomes in a r…" at bounding box center [155, 73] width 175 height 22
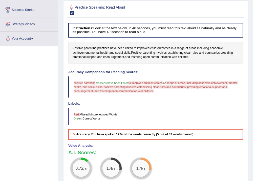
scroll to position [39, 0]
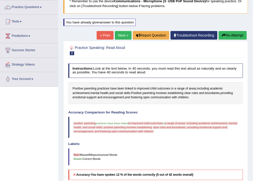
click at [232, 32] on button "Re-Attempt" at bounding box center [232, 35] width 28 height 9
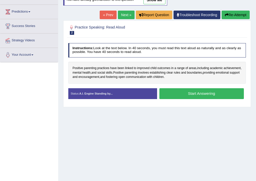
click at [186, 91] on button "Start Answering" at bounding box center [201, 93] width 84 height 11
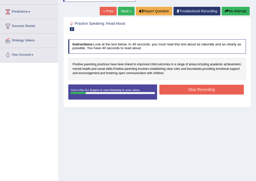
click at [208, 88] on button "Stop Recording" at bounding box center [201, 90] width 84 height 10
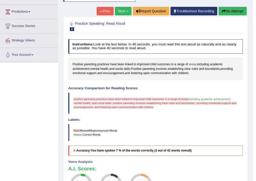
click at [188, 64] on span "areas" at bounding box center [192, 64] width 8 height 5
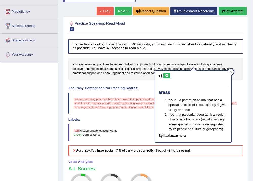
click at [166, 74] on icon at bounding box center [167, 75] width 4 height 3
click at [231, 71] on icon at bounding box center [230, 72] width 2 height 2
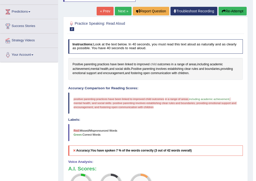
click at [154, 65] on span "child" at bounding box center [153, 64] width 6 height 5
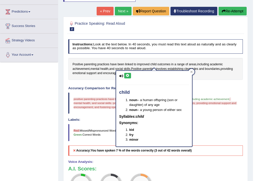
click at [128, 73] on button at bounding box center [127, 76] width 7 height 6
click at [191, 72] on icon at bounding box center [191, 72] width 2 height 2
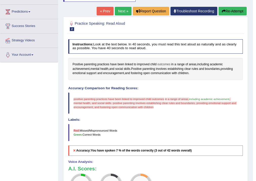
click at [167, 65] on span "outcomes" at bounding box center [163, 64] width 13 height 5
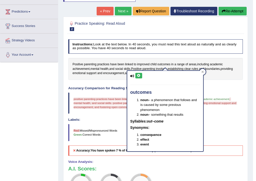
click at [138, 75] on icon at bounding box center [139, 75] width 4 height 3
click at [221, 85] on div "Instructions: Look at the text below. In 40 seconds, you must read this text al…" at bounding box center [155, 138] width 177 height 203
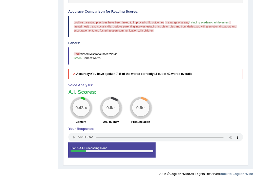
scroll to position [39, 0]
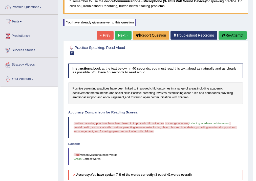
click at [237, 36] on button "Re-Attempt" at bounding box center [232, 35] width 28 height 9
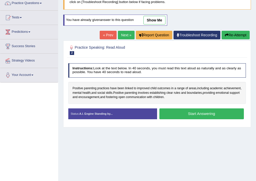
click at [196, 115] on button "Start Answering" at bounding box center [201, 114] width 84 height 11
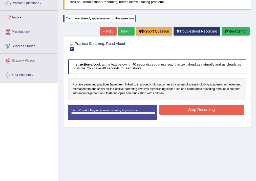
scroll to position [39, 0]
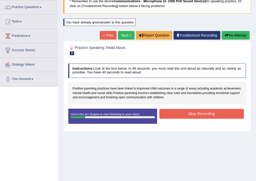
click at [196, 115] on button "Stop Recording" at bounding box center [201, 114] width 84 height 10
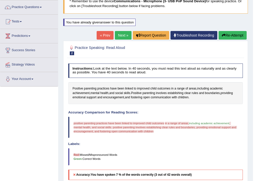
click at [236, 35] on button "Re-Attempt" at bounding box center [232, 35] width 28 height 9
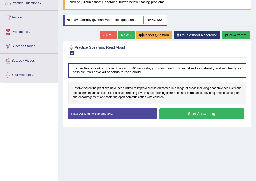
click at [203, 112] on button "Start Answering" at bounding box center [201, 114] width 84 height 11
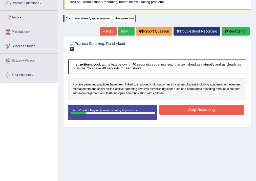
click at [205, 108] on button "Stop Recording" at bounding box center [201, 110] width 84 height 10
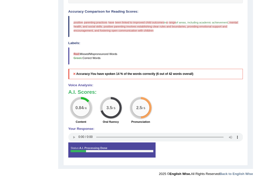
scroll to position [39, 0]
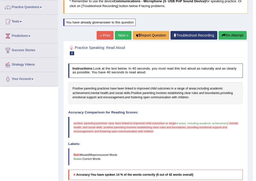
click at [123, 35] on link "Next »" at bounding box center [123, 35] width 17 height 9
